Goal: Transaction & Acquisition: Purchase product/service

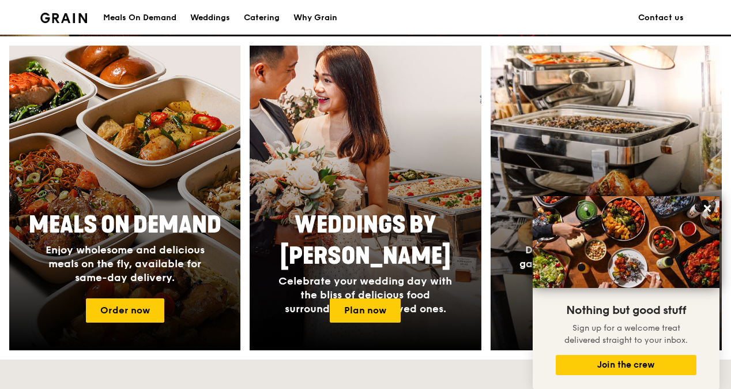
scroll to position [285, 0]
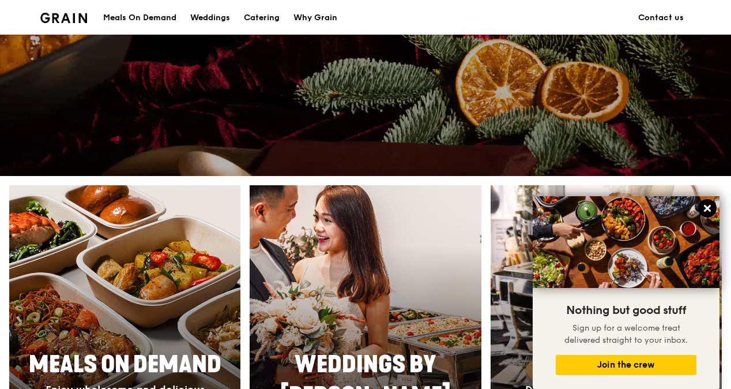
click at [705, 210] on icon at bounding box center [707, 208] width 7 height 7
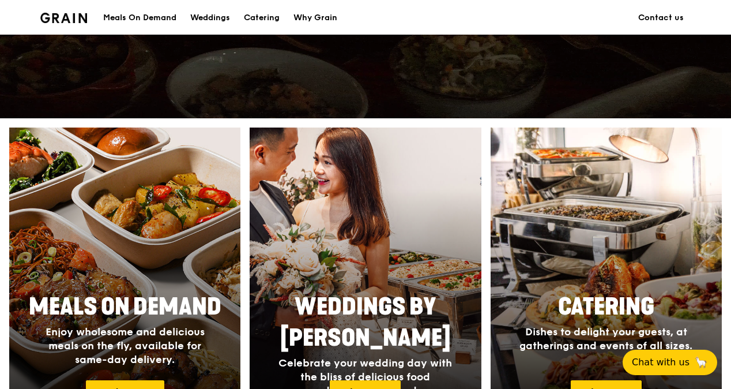
scroll to position [401, 0]
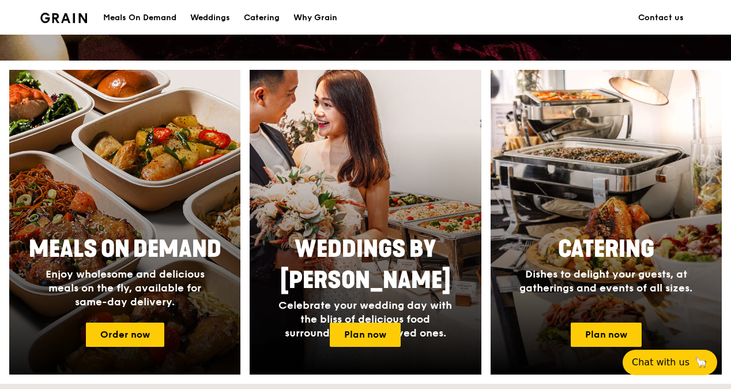
click at [126, 250] on span "Meals On Demand" at bounding box center [125, 249] width 193 height 28
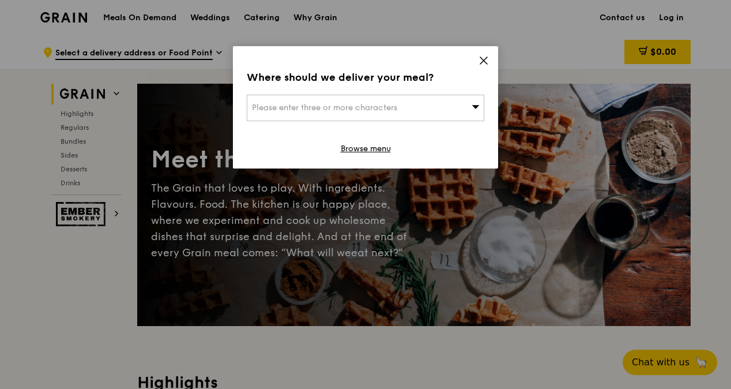
click at [480, 58] on icon at bounding box center [484, 60] width 10 height 10
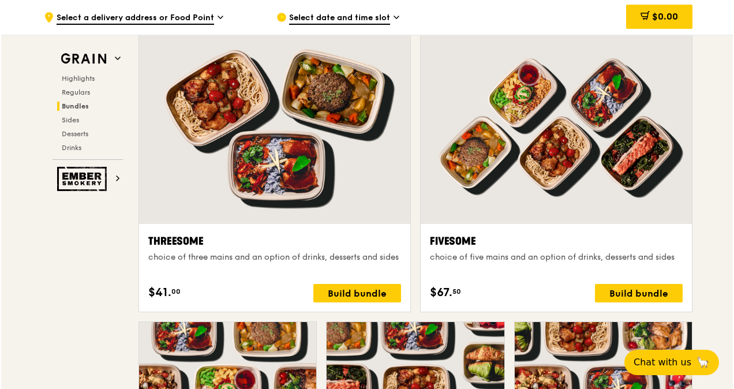
scroll to position [2308, 0]
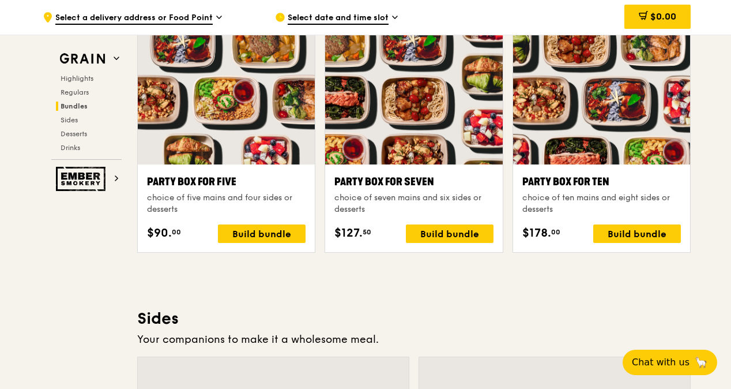
click at [602, 131] on div at bounding box center [601, 98] width 177 height 131
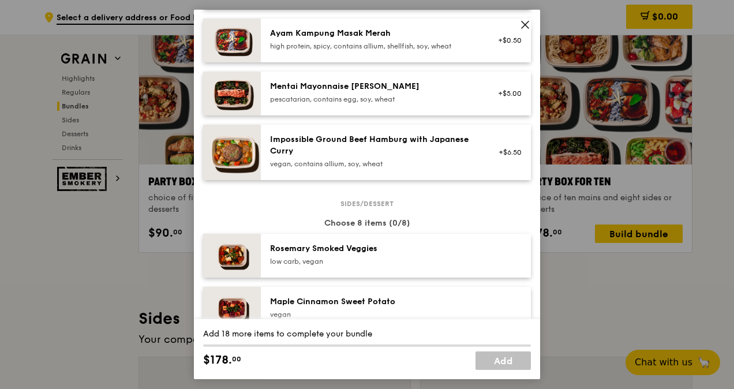
scroll to position [0, 0]
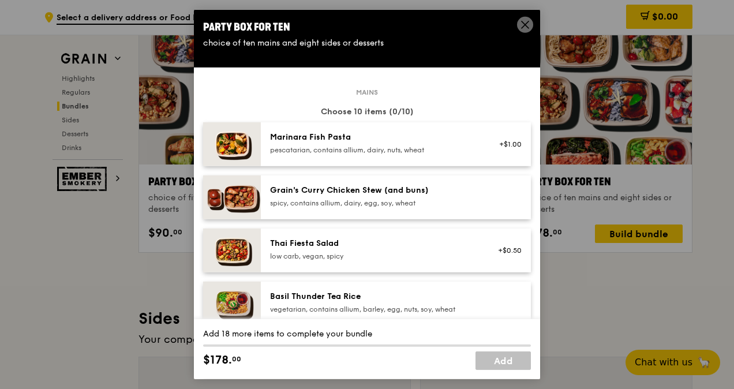
drag, startPoint x: 522, startPoint y: 24, endPoint x: 514, endPoint y: 28, distance: 9.0
click at [522, 23] on icon at bounding box center [525, 25] width 10 height 10
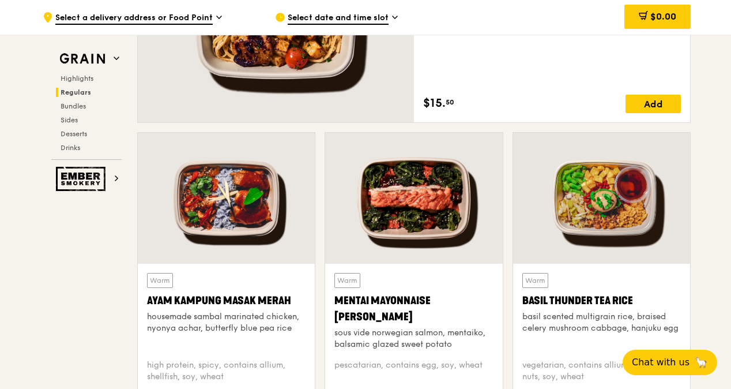
scroll to position [923, 0]
